Goal: Task Accomplishment & Management: Use online tool/utility

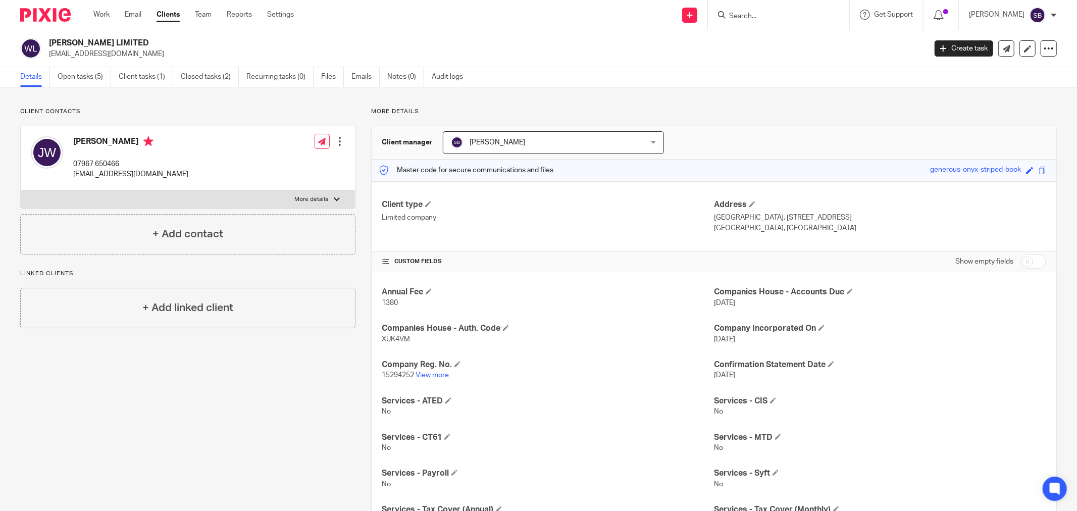
click at [785, 16] on input "Search" at bounding box center [773, 16] width 91 height 9
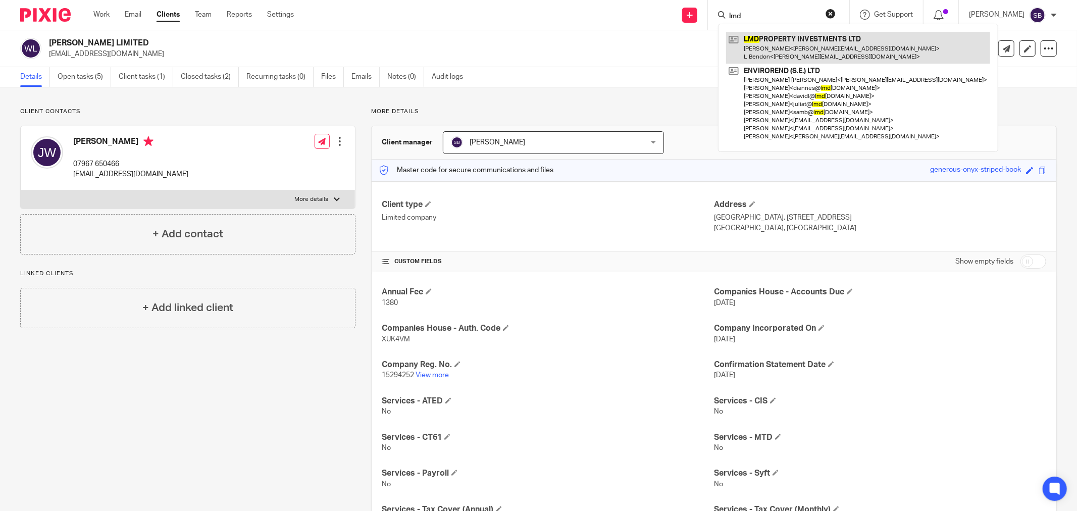
type input "lmd"
click at [796, 43] on link at bounding box center [858, 47] width 264 height 31
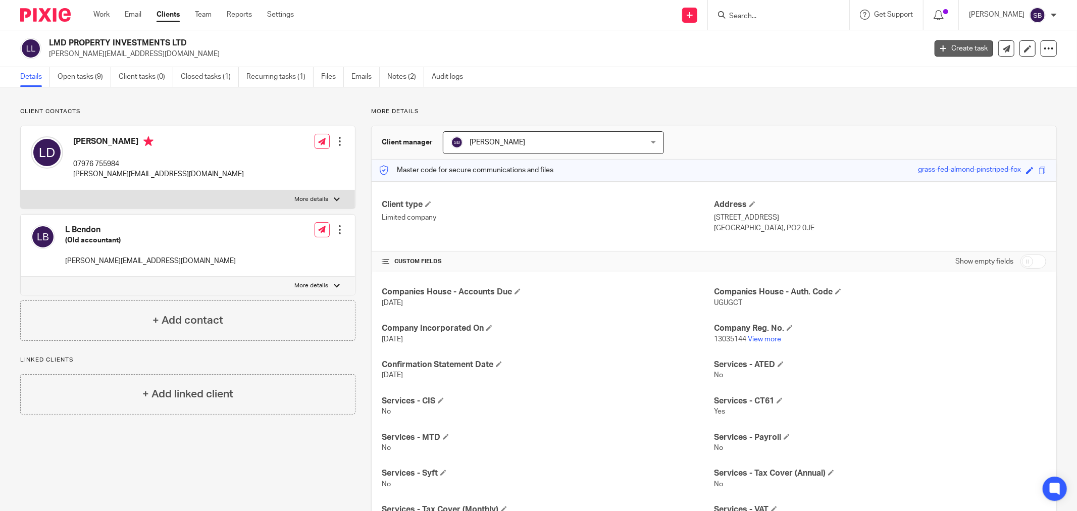
click at [940, 46] on icon at bounding box center [943, 48] width 6 height 6
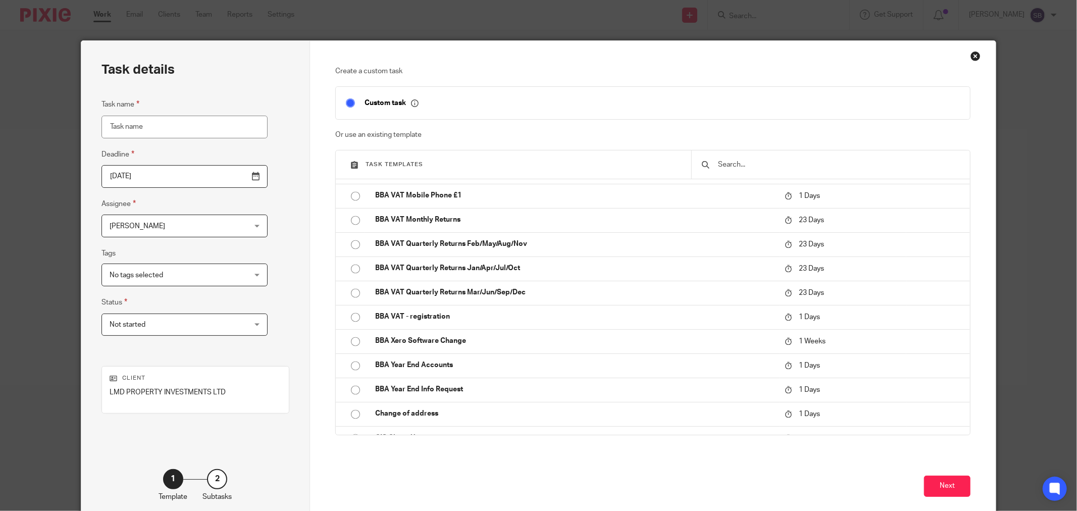
scroll to position [1851, 0]
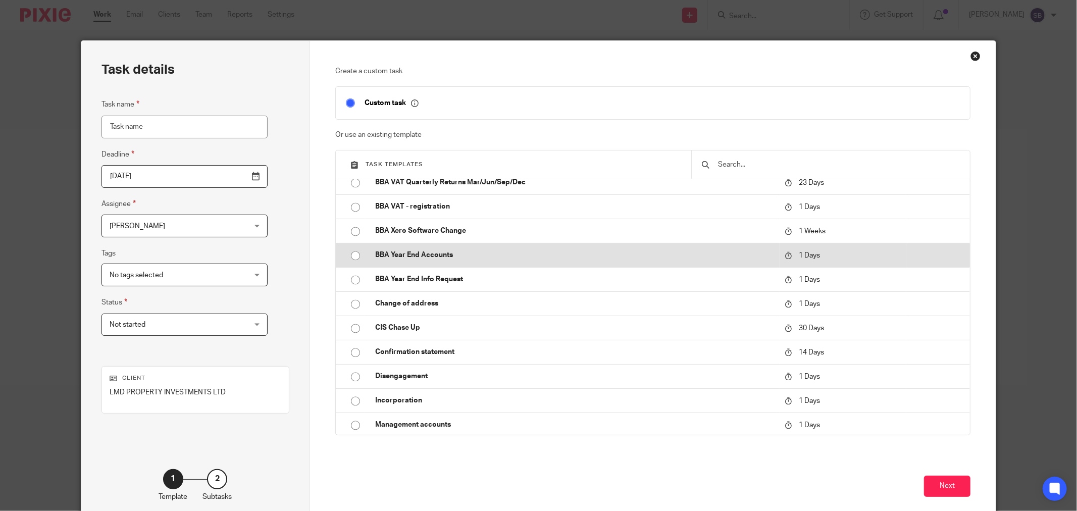
click at [496, 250] on p "BBA Year End Accounts" at bounding box center [574, 255] width 399 height 10
type input "[DATE]"
type input "BBA Year End Accounts"
checkbox input "false"
radio input "true"
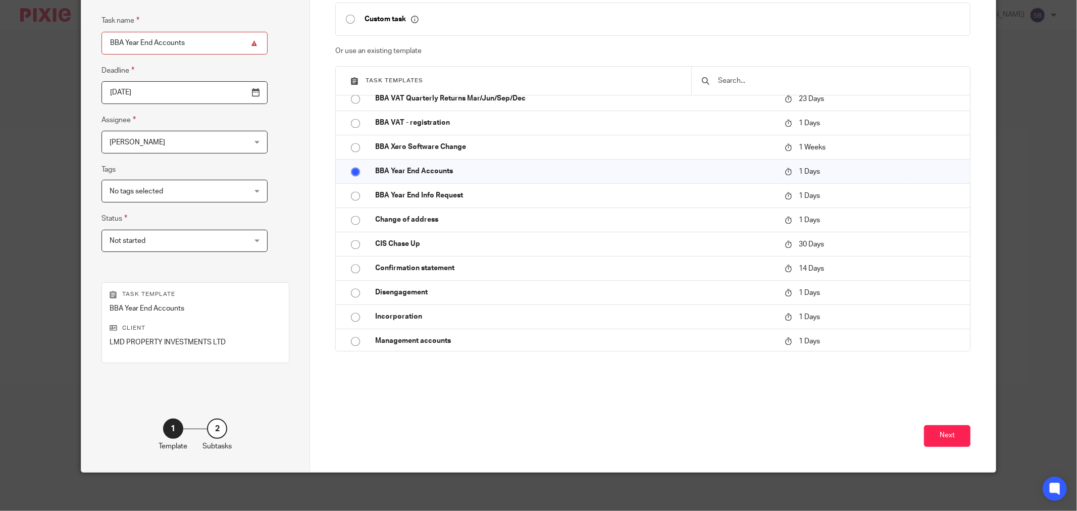
scroll to position [86, 0]
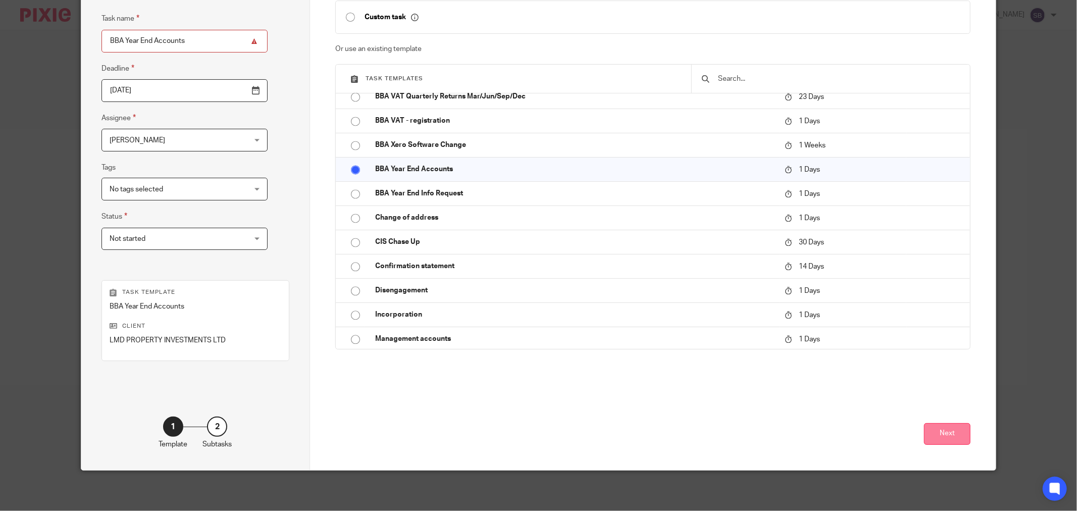
click at [931, 435] on button "Next" at bounding box center [947, 434] width 46 height 22
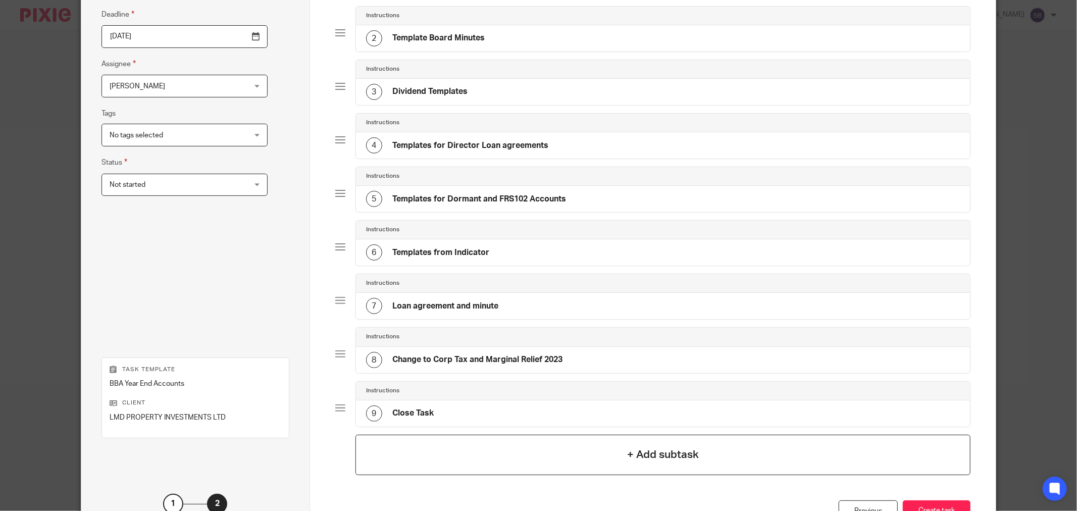
scroll to position [218, 0]
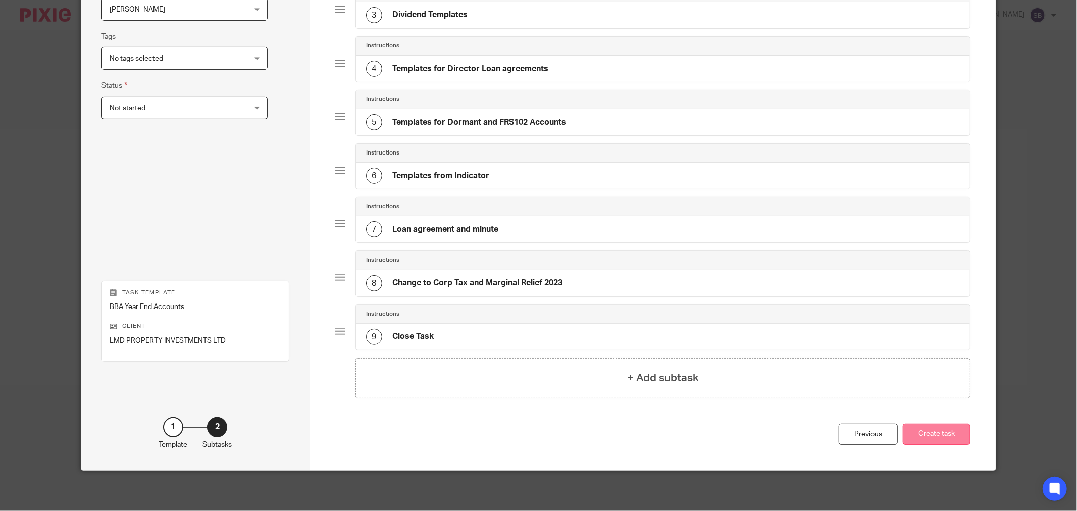
click at [922, 433] on button "Create task" at bounding box center [937, 435] width 68 height 22
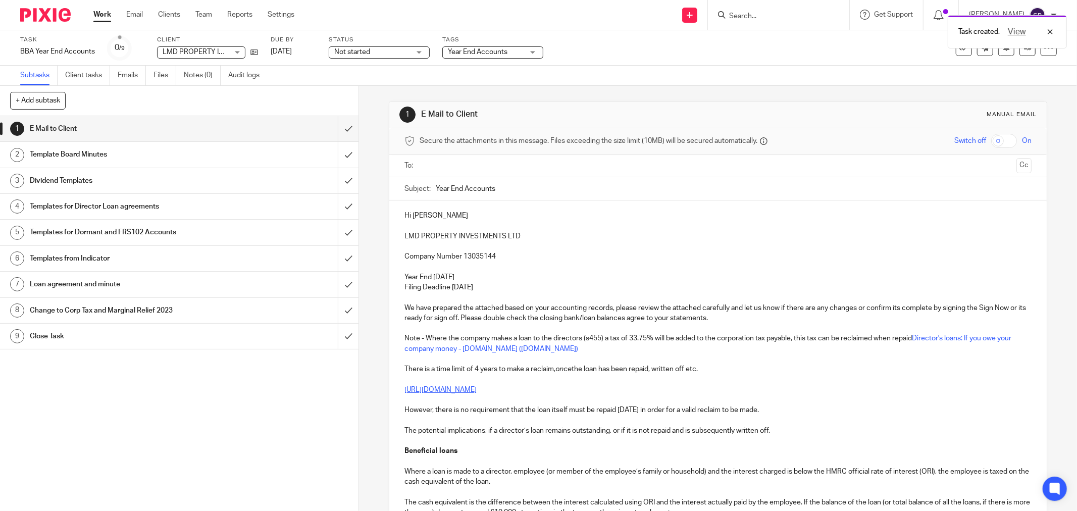
click at [441, 165] on input "text" at bounding box center [717, 166] width 589 height 12
click at [592, 166] on input "text" at bounding box center [782, 167] width 460 height 20
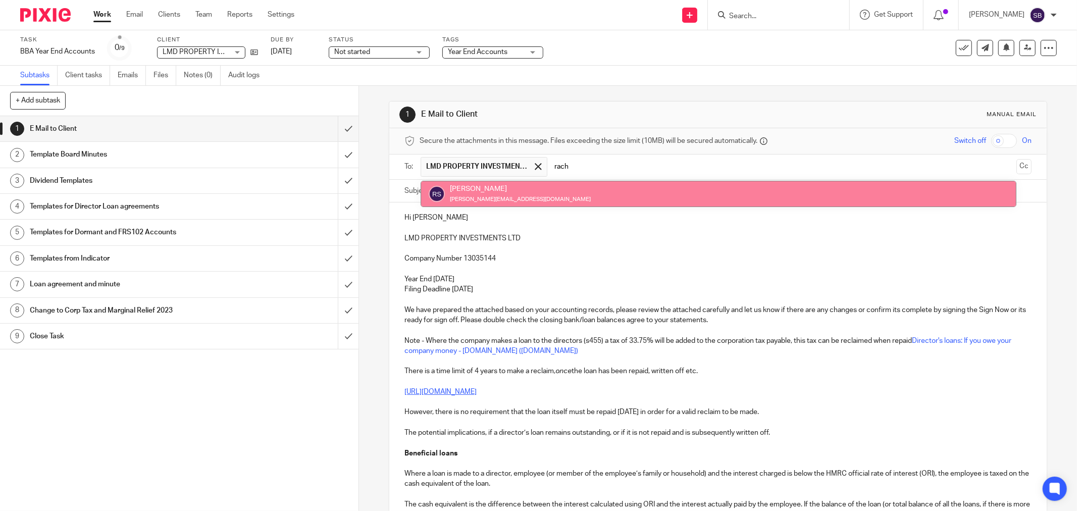
type input "rach"
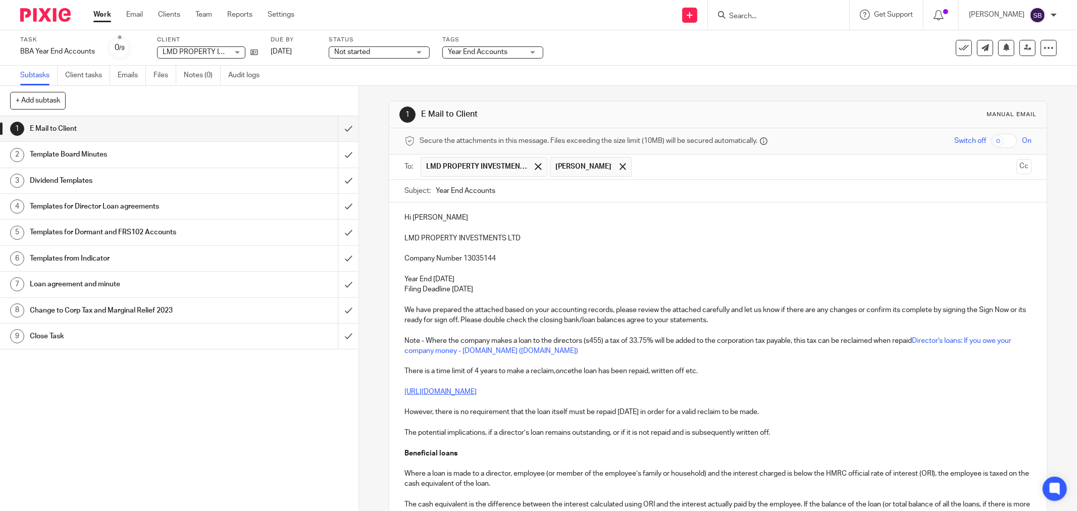
click at [523, 194] on input "Year End Accounts" at bounding box center [734, 191] width 596 height 23
drag, startPoint x: 399, startPoint y: 238, endPoint x: 518, endPoint y: 240, distance: 118.7
copy p "LMD PROPERTY INVESTMENTS LTD"
click at [592, 193] on input "Year End Accounts 2024 -" at bounding box center [734, 191] width 596 height 23
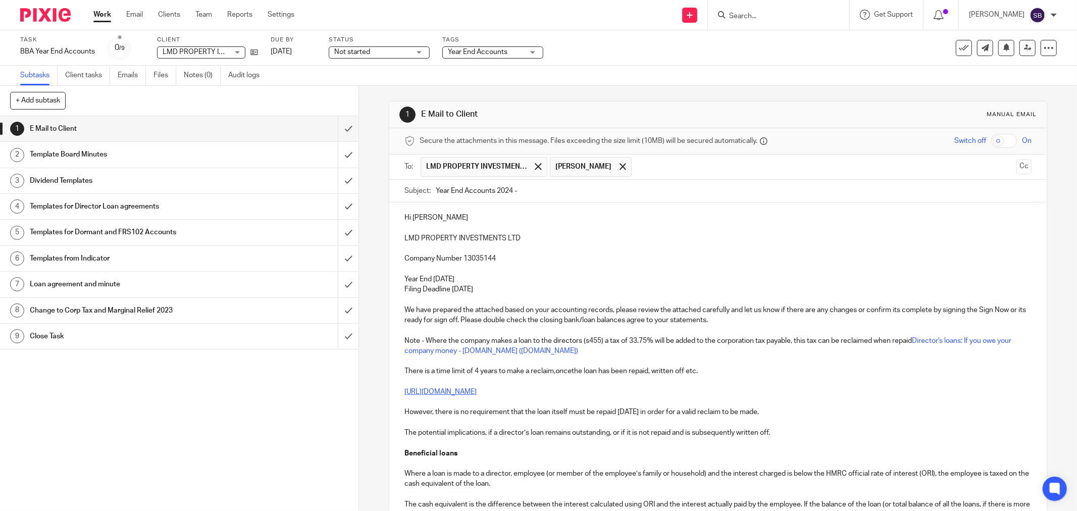
paste input "LMD PROPERTY INVESTMENTS LTD"
drag, startPoint x: 401, startPoint y: 322, endPoint x: 475, endPoint y: 318, distance: 73.8
click at [475, 318] on p "We have prepared the attached based on your accounting records, please review t…" at bounding box center [718, 315] width 627 height 21
click at [653, 194] on input "Year End Accounts 2024 - LMD PROPERTY INVESTMENTS LTD" at bounding box center [734, 191] width 596 height 23
type input "Year End Accounts 2024 - LMD PROPERTY INVESTMENTS LTD updated"
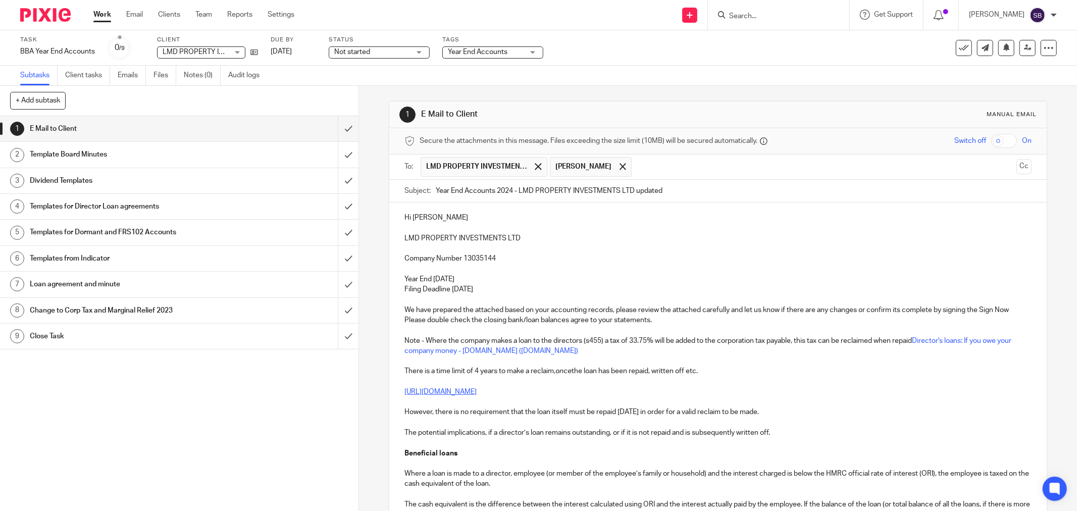
click at [460, 311] on p "We have prepared the attached based on your accounting records, please review t…" at bounding box center [718, 315] width 627 height 21
click at [496, 312] on p "We have updated the attached based on your accounting records, please review th…" at bounding box center [718, 315] width 627 height 21
drag, startPoint x: 498, startPoint y: 311, endPoint x: 608, endPoint y: 310, distance: 109.6
click at [608, 310] on p "We have updated the attached based on your accounting records, please review th…" at bounding box center [718, 315] width 627 height 21
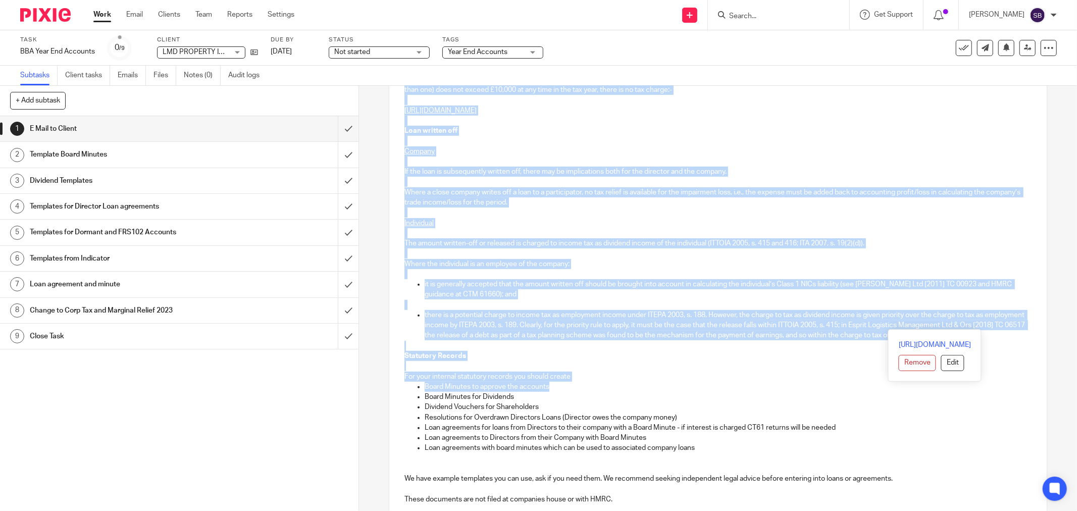
scroll to position [448, 0]
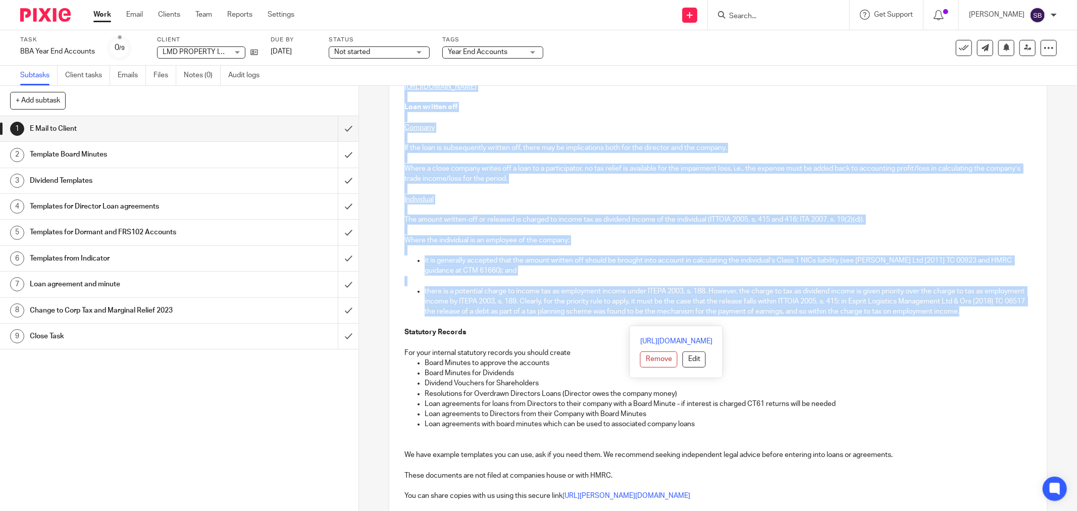
drag, startPoint x: 901, startPoint y: 312, endPoint x: 915, endPoint y: 320, distance: 16.3
click at [915, 320] on div "Hi Lewis LMD PROPERTY INVESTMENTS LTD Company Number 13035144 Year End 30 Nov 2…" at bounding box center [718, 290] width 658 height 1072
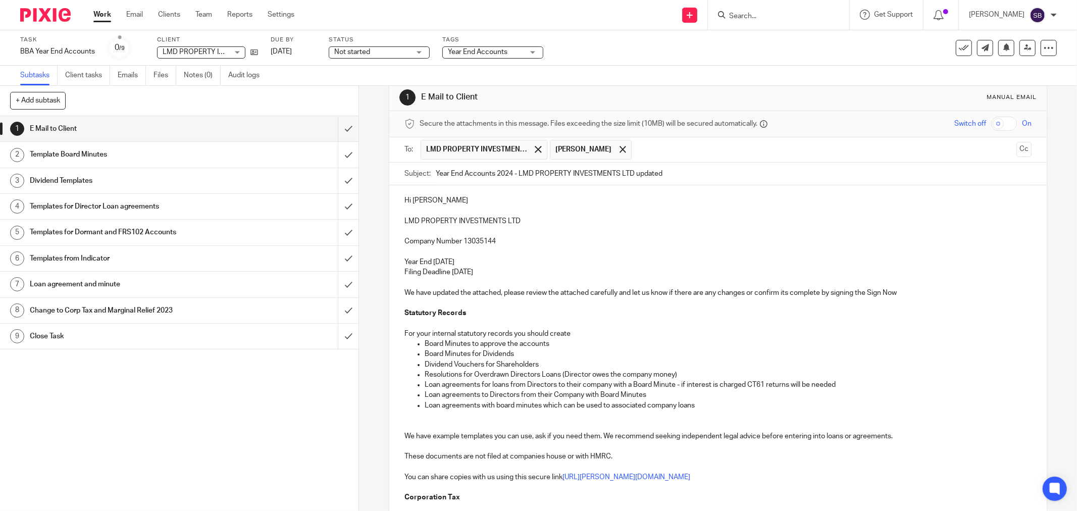
scroll to position [0, 0]
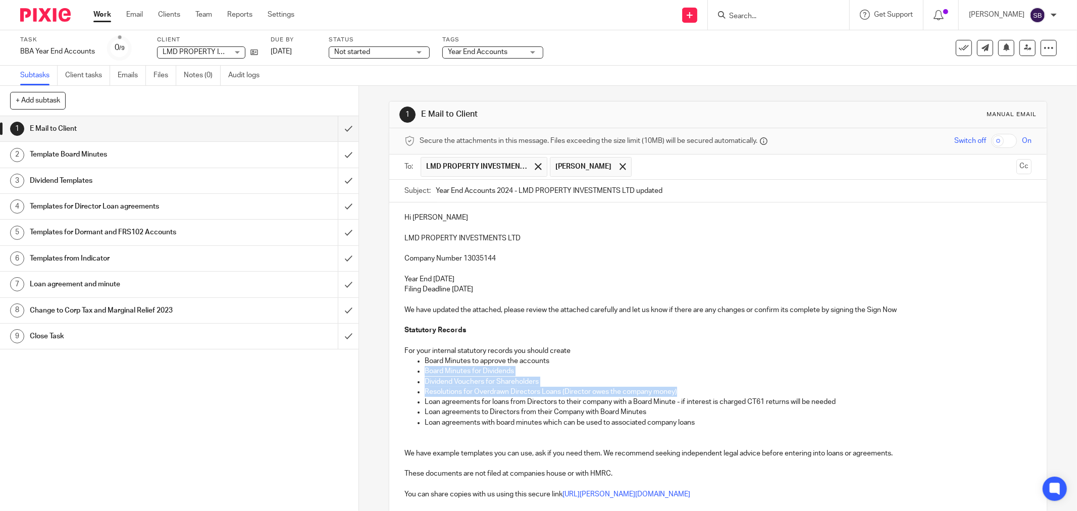
drag, startPoint x: 421, startPoint y: 370, endPoint x: 734, endPoint y: 391, distance: 313.8
click at [734, 391] on ul "Board Minutes to approve the accounts Board Minutes for Dividends Dividend Vouc…" at bounding box center [718, 392] width 627 height 72
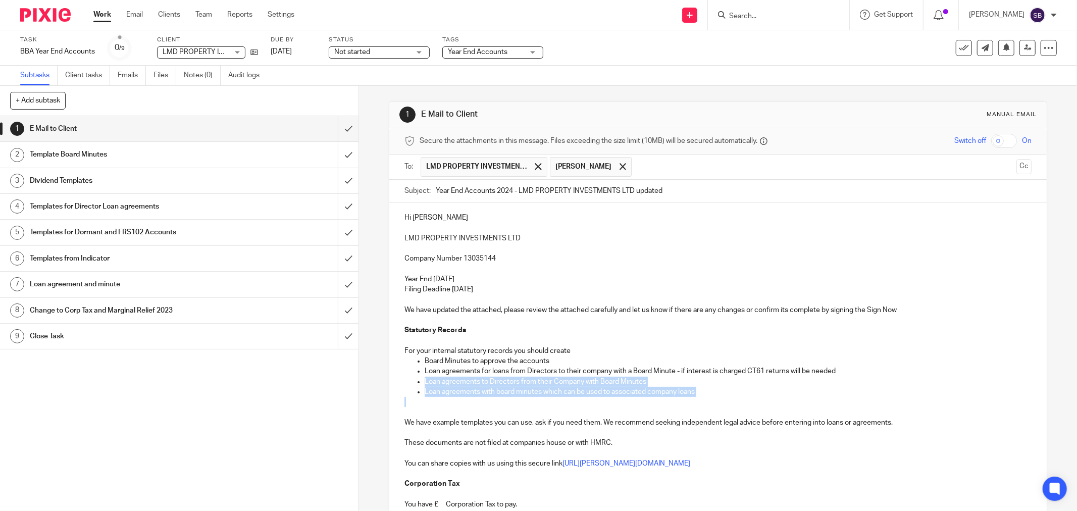
drag, startPoint x: 420, startPoint y: 382, endPoint x: 712, endPoint y: 404, distance: 292.7
click at [712, 404] on div "Hi Lewis LMD PROPERTY INVESTMENTS LTD Company Number 13035144 Year End 30 Nov 2…" at bounding box center [718, 498] width 658 height 591
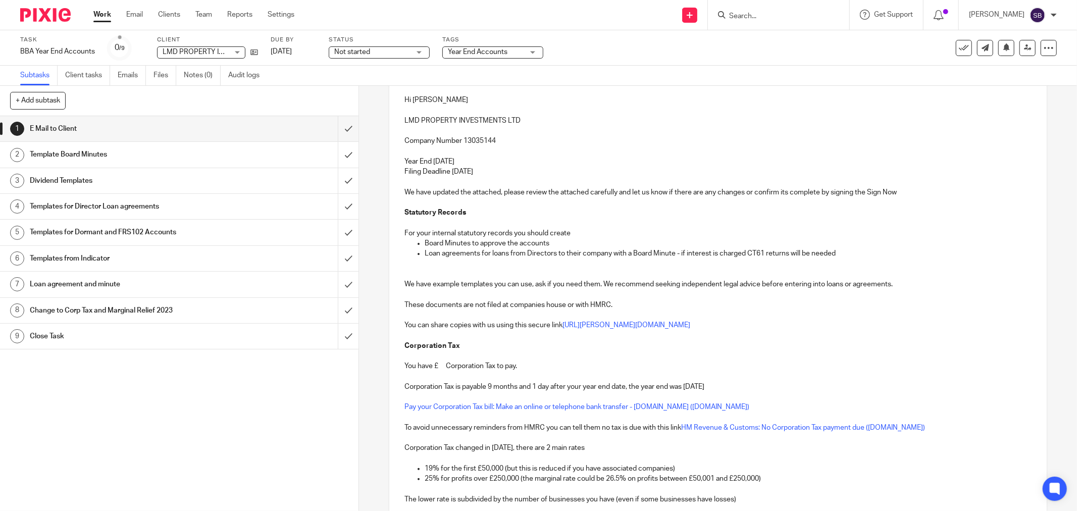
scroll to position [224, 0]
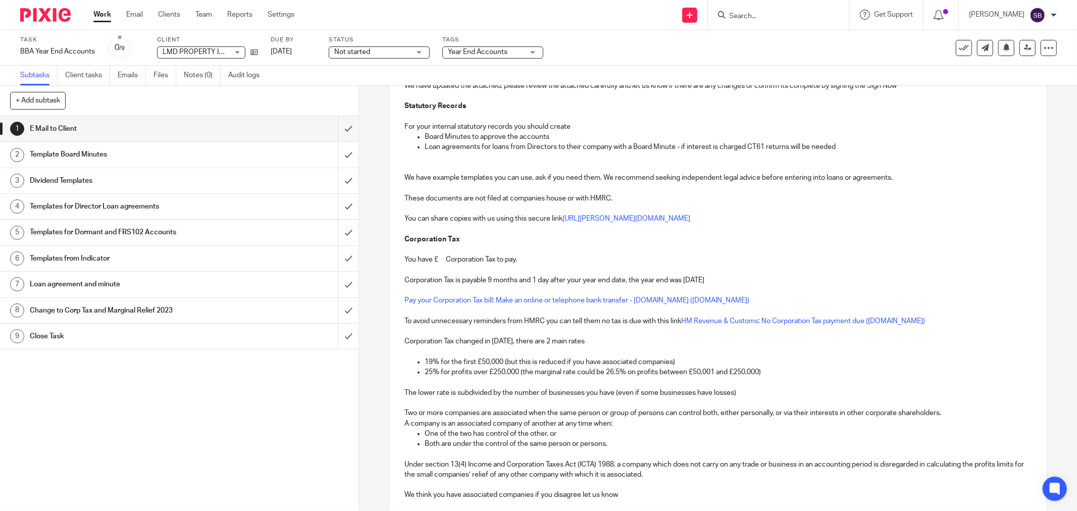
click at [440, 264] on p "You have £ Corporation Tax to pay." at bounding box center [718, 260] width 627 height 10
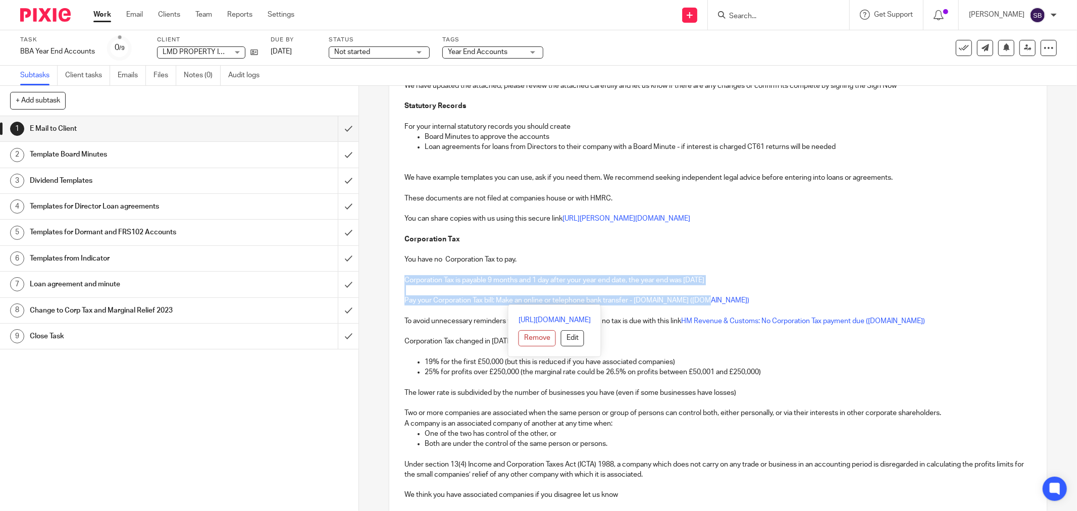
drag, startPoint x: 400, startPoint y: 279, endPoint x: 740, endPoint y: 296, distance: 339.8
click at [740, 296] on div "Hi Lewis LMD PROPERTY INVESTMENTS LTD Company Number 13035144 Year End 30 Nov 2…" at bounding box center [718, 263] width 658 height 570
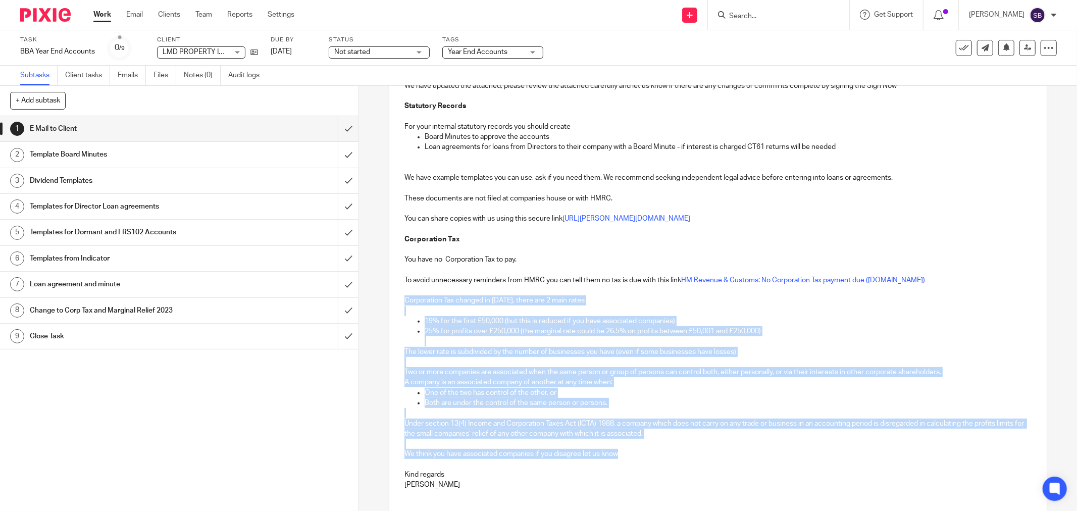
drag, startPoint x: 400, startPoint y: 299, endPoint x: 775, endPoint y: 455, distance: 405.4
click at [775, 455] on div "Hi Lewis LMD PROPERTY INVESTMENTS LTD Company Number 13035144 Year End 30 Nov 2…" at bounding box center [718, 242] width 658 height 529
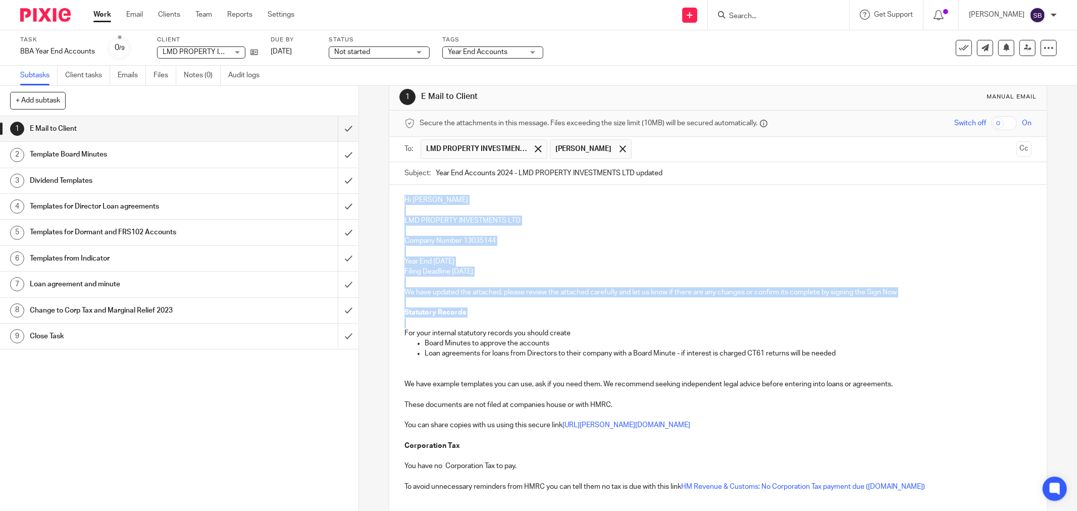
scroll to position [159, 0]
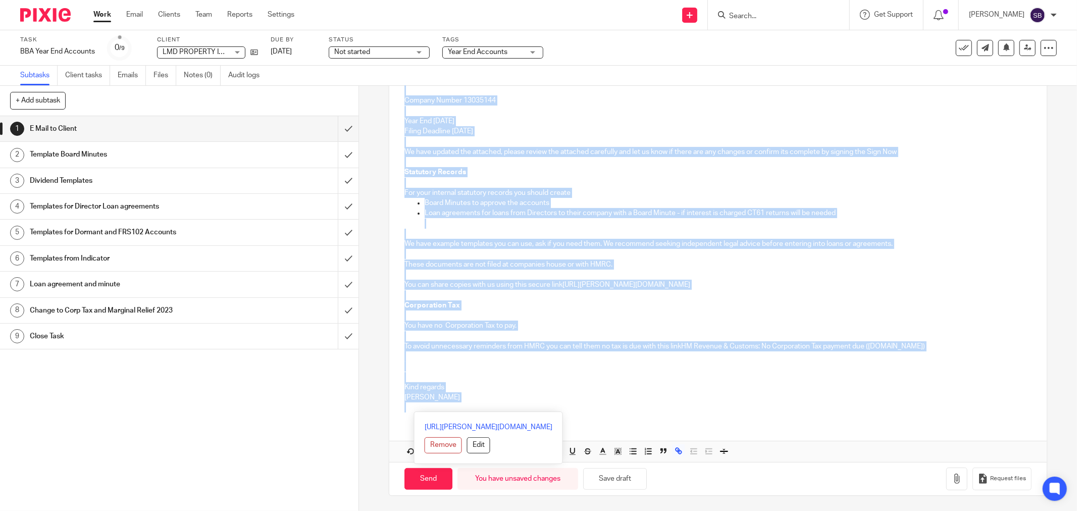
drag, startPoint x: 401, startPoint y: 219, endPoint x: 596, endPoint y: 415, distance: 276.7
click at [596, 415] on div "Hi Lewis LMD PROPERTY INVESTMENTS LTD Company Number 13035144 Year End 30 Nov 2…" at bounding box center [718, 232] width 658 height 376
copy div "Hi Lewis LMD PROPERTY INVESTMENTS LTD Company Number 13035144 Year End 30 Nov 2…"
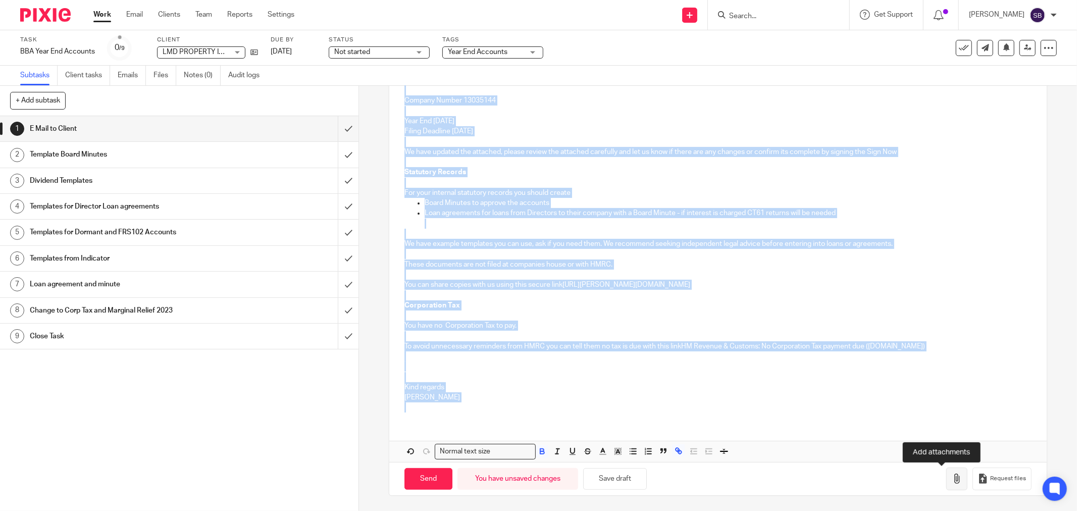
click at [952, 479] on icon "button" at bounding box center [957, 479] width 10 height 10
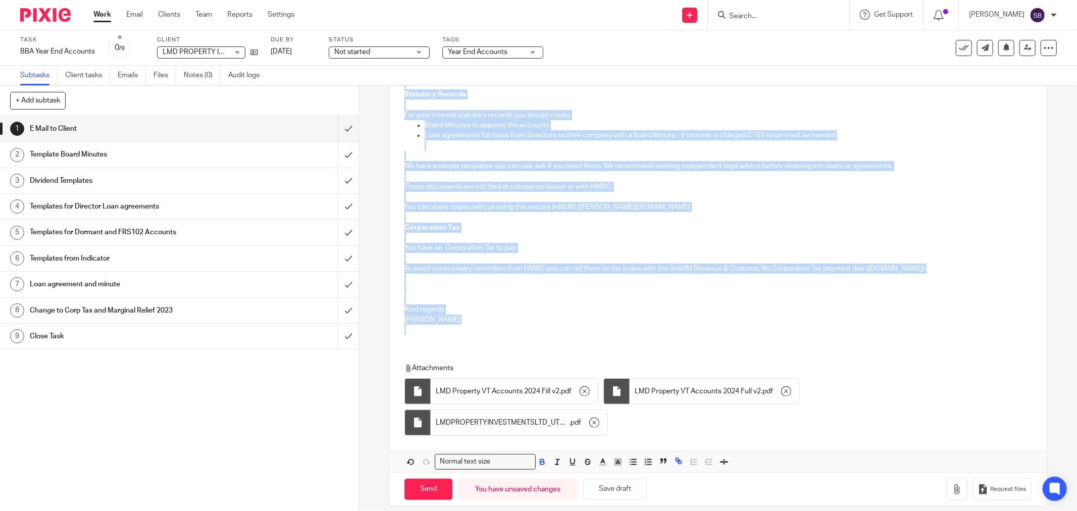
scroll to position [247, 0]
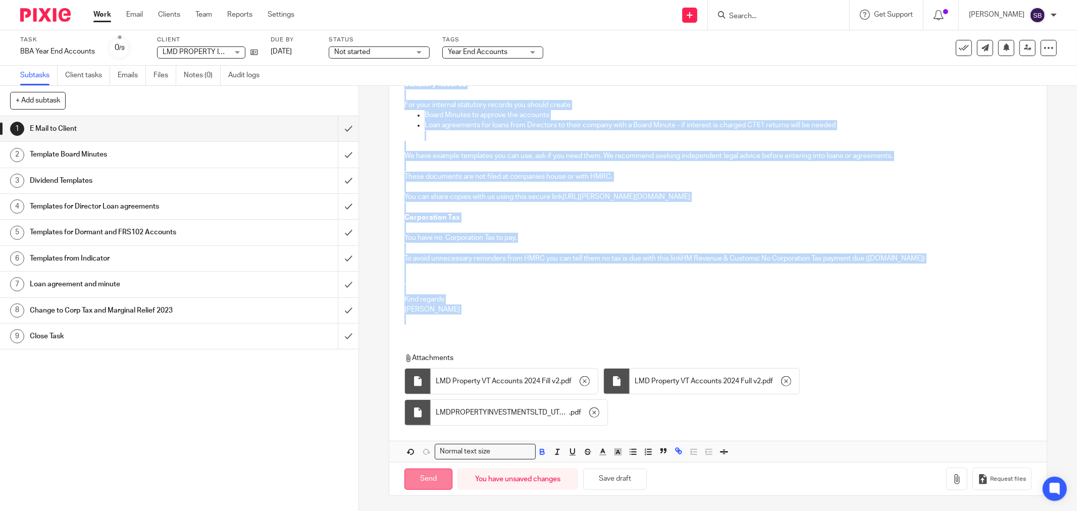
click at [423, 475] on input "Send" at bounding box center [429, 480] width 48 height 22
type input "Sent"
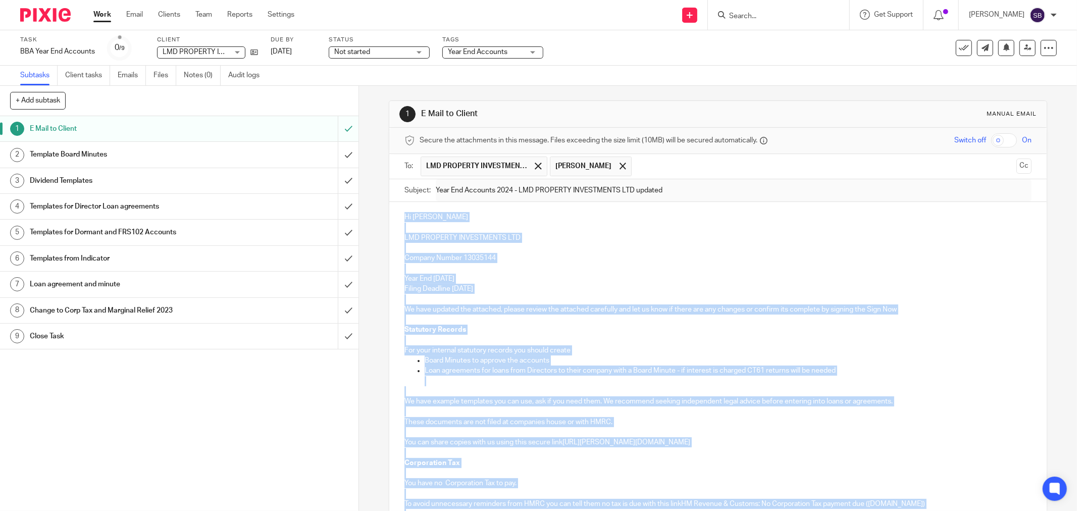
scroll to position [0, 0]
